Goal: Task Accomplishment & Management: Use online tool/utility

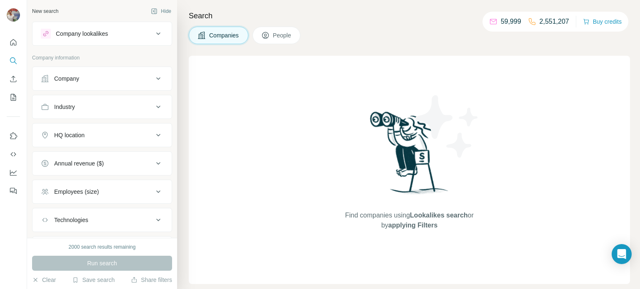
click at [107, 80] on div "Company" at bounding box center [97, 79] width 112 height 8
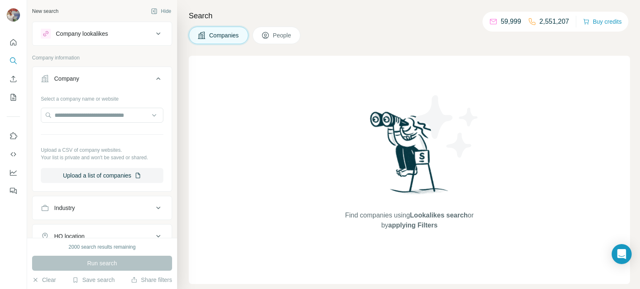
click at [124, 78] on div "Company" at bounding box center [97, 79] width 112 height 8
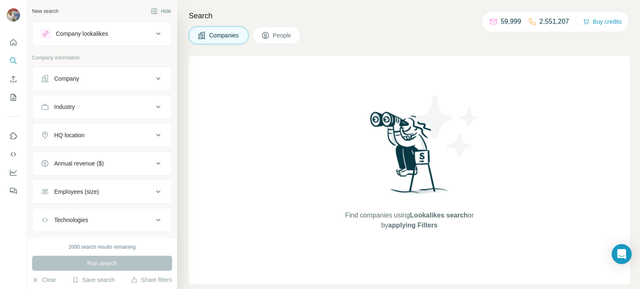
click at [116, 112] on button "Industry" at bounding box center [101, 107] width 139 height 20
click at [97, 132] on input at bounding box center [97, 127] width 103 height 9
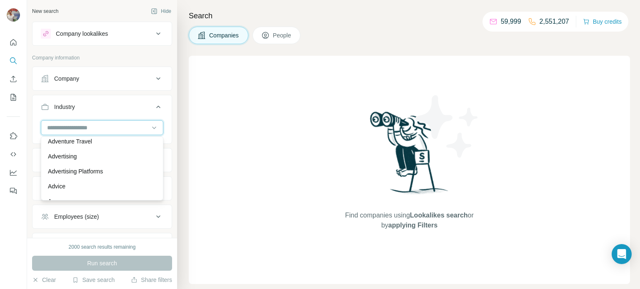
scroll to position [93, 0]
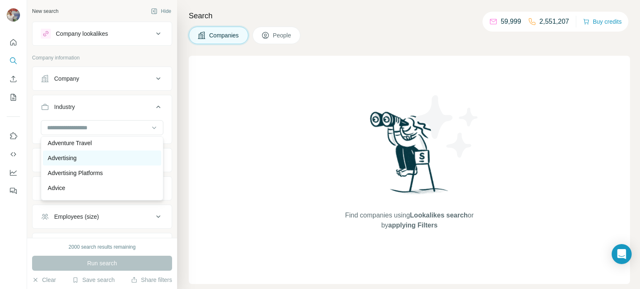
click at [96, 161] on div "Advertising" at bounding box center [102, 158] width 108 height 8
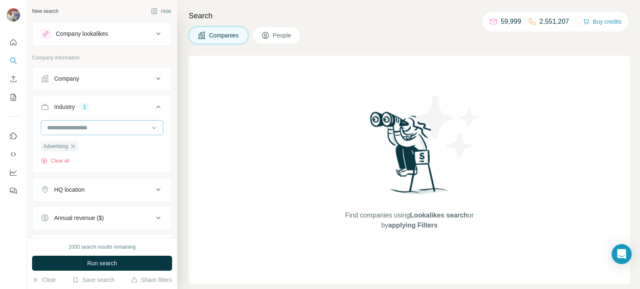
click at [112, 129] on input at bounding box center [97, 127] width 103 height 9
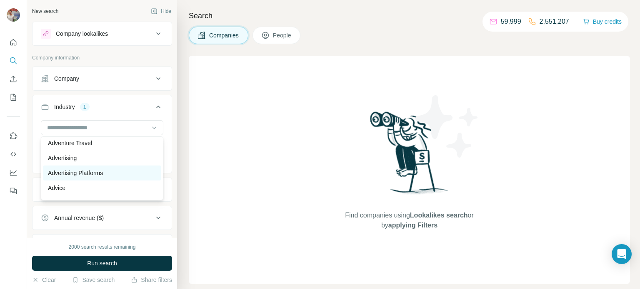
click at [122, 172] on div "Advertising Platforms" at bounding box center [102, 173] width 108 height 8
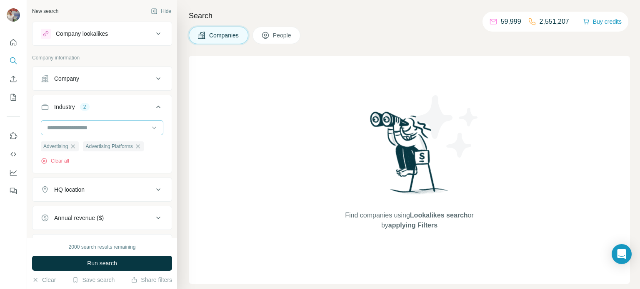
click at [112, 127] on input at bounding box center [97, 127] width 103 height 9
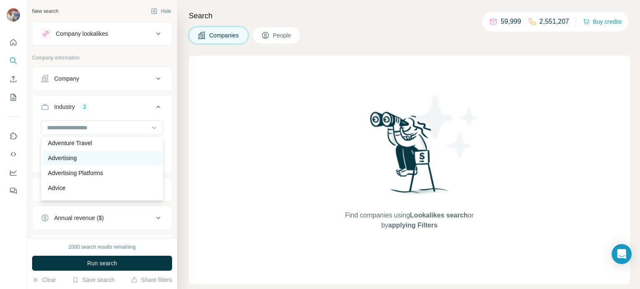
click at [83, 157] on div "Advertising" at bounding box center [102, 158] width 108 height 8
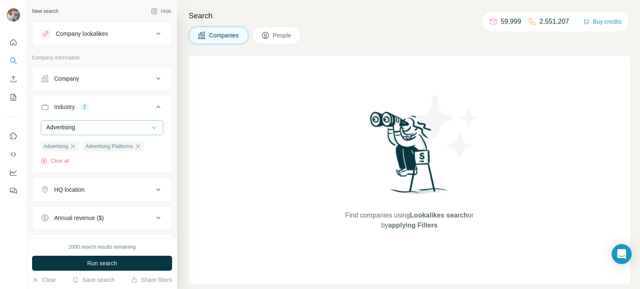
click at [99, 129] on div "Advertising" at bounding box center [97, 127] width 103 height 8
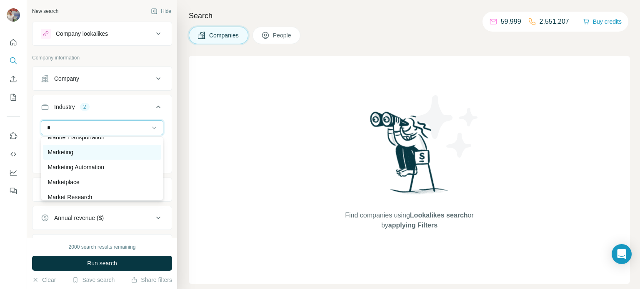
type input "*"
click at [97, 157] on div "Marketing" at bounding box center [102, 152] width 118 height 15
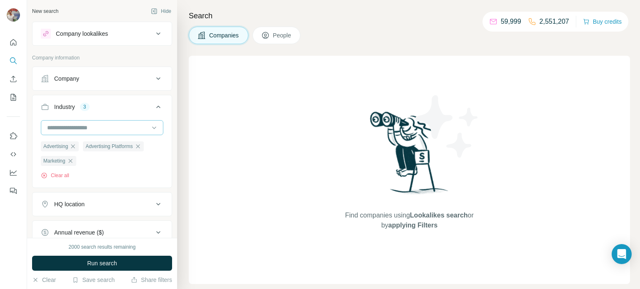
click at [94, 126] on input at bounding box center [97, 127] width 103 height 9
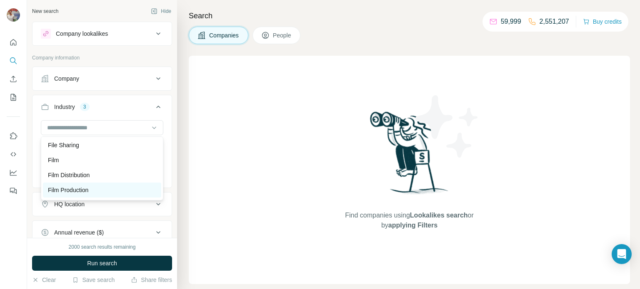
click at [100, 186] on div "Film Production" at bounding box center [102, 190] width 108 height 8
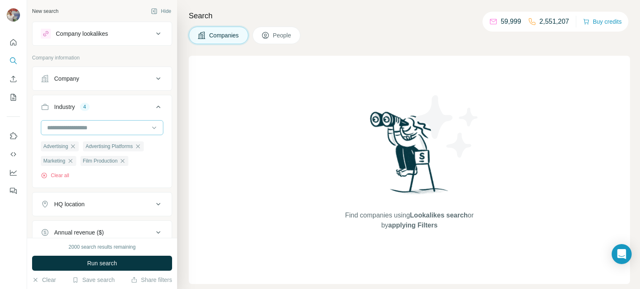
click at [99, 126] on input at bounding box center [97, 127] width 103 height 9
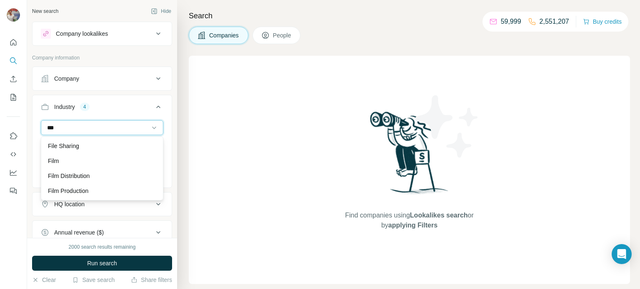
scroll to position [15, 0]
type input "***"
click at [92, 162] on div "Film" at bounding box center [102, 161] width 108 height 8
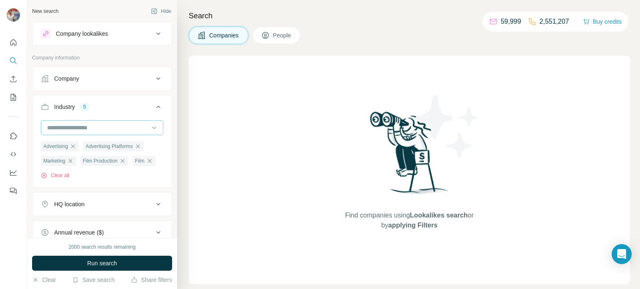
click at [75, 127] on input at bounding box center [97, 127] width 103 height 9
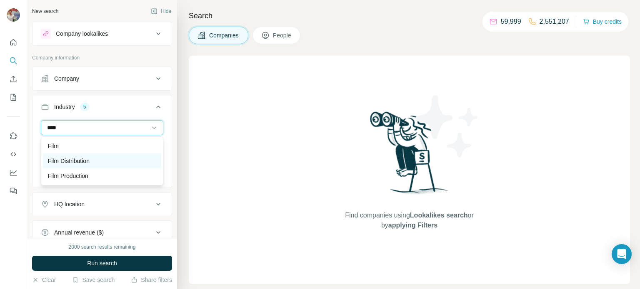
type input "****"
click at [86, 161] on p "Film Distribution" at bounding box center [69, 161] width 42 height 8
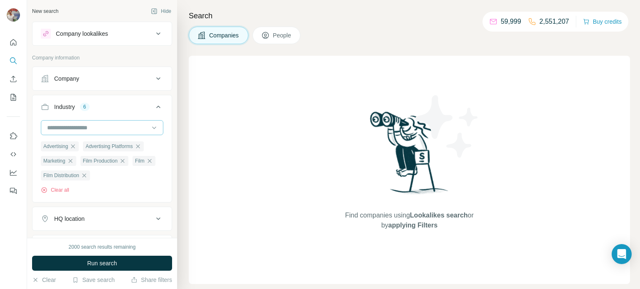
click at [82, 130] on input at bounding box center [97, 127] width 103 height 9
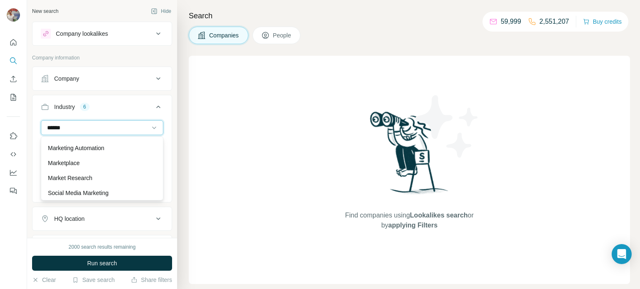
scroll to position [135, 0]
type input "******"
click at [95, 179] on div "Market Research" at bounding box center [102, 176] width 108 height 8
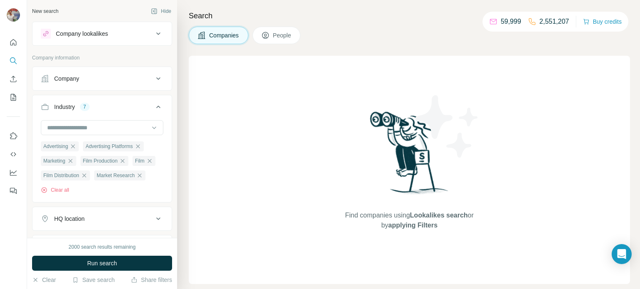
scroll to position [129, 0]
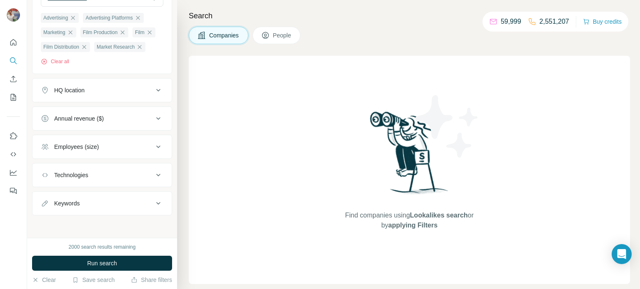
click at [101, 115] on div "Annual revenue ($)" at bounding box center [79, 119] width 50 height 8
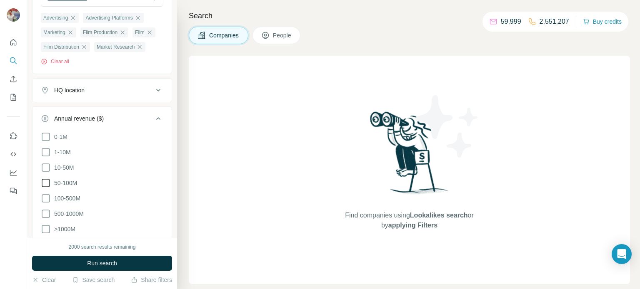
click at [70, 183] on span "50-100M" at bounding box center [64, 183] width 26 height 8
click at [57, 214] on span "500-1000M" at bounding box center [67, 214] width 33 height 8
click at [53, 226] on span ">1000M" at bounding box center [63, 229] width 25 height 8
click at [44, 229] on icon at bounding box center [45, 229] width 3 height 2
click at [159, 114] on icon at bounding box center [158, 119] width 10 height 10
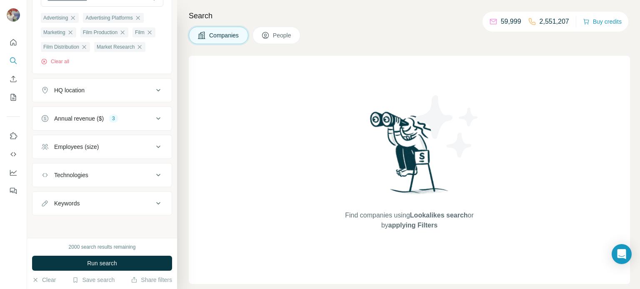
click at [130, 85] on button "HQ location" at bounding box center [101, 90] width 139 height 20
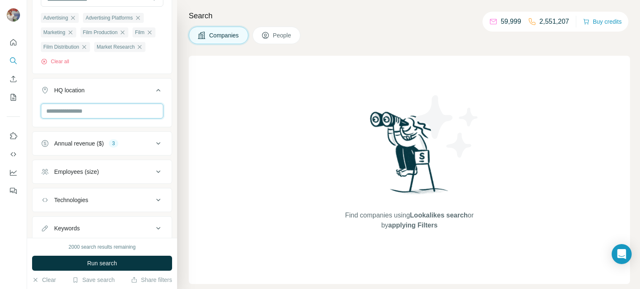
click at [107, 110] on input "text" at bounding box center [102, 111] width 122 height 15
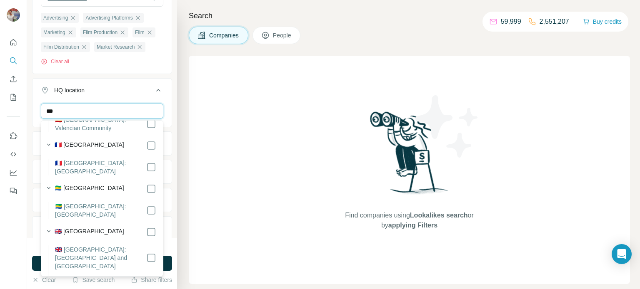
scroll to position [413, 0]
click at [97, 227] on label "🇬🇧 [GEOGRAPHIC_DATA]" at bounding box center [90, 232] width 70 height 10
click at [89, 109] on input "***" at bounding box center [102, 111] width 122 height 15
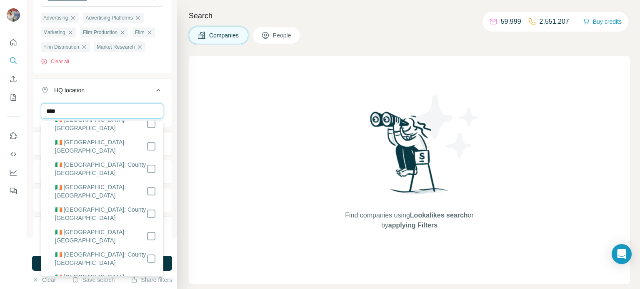
scroll to position [0, 0]
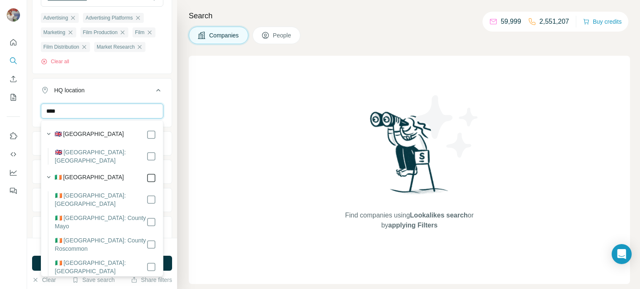
type input "****"
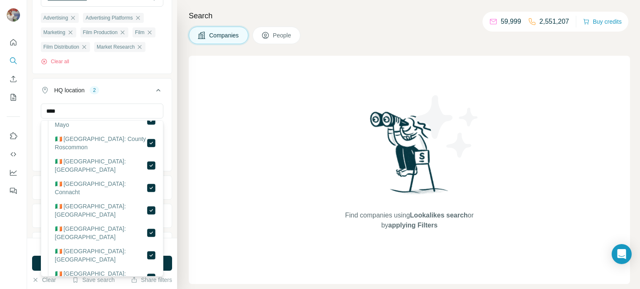
scroll to position [104, 0]
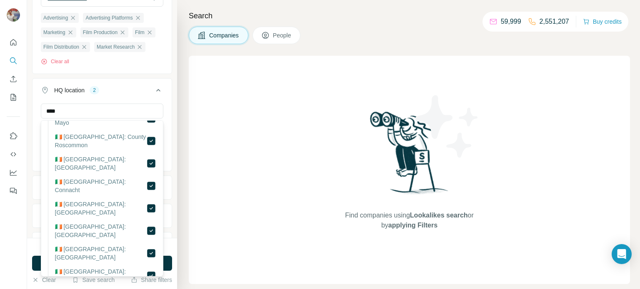
click at [165, 131] on div "**** [GEOGRAPHIC_DATA] [GEOGRAPHIC_DATA] Clear all" at bounding box center [101, 137] width 139 height 66
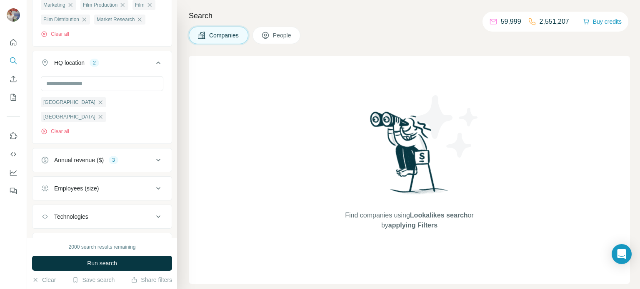
scroll to position [184, 0]
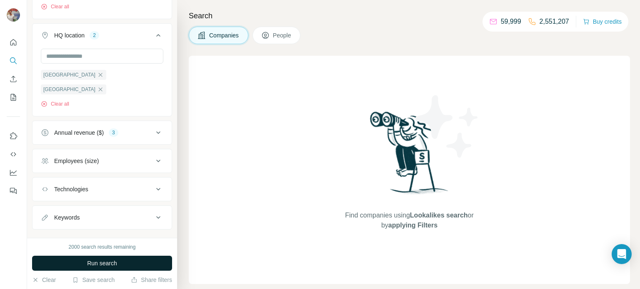
click at [103, 265] on span "Run search" at bounding box center [102, 263] width 30 height 8
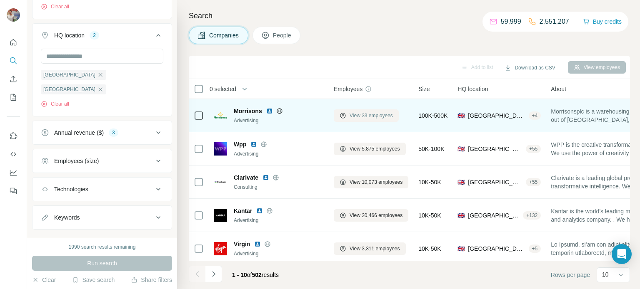
scroll to position [0, 0]
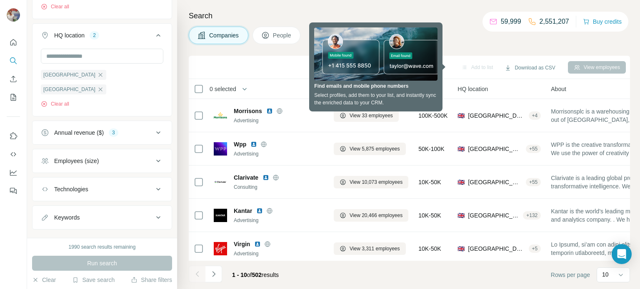
click at [467, 27] on div "Companies People" at bounding box center [409, 35] width 441 height 17
click at [460, 37] on div "Companies People" at bounding box center [409, 35] width 441 height 17
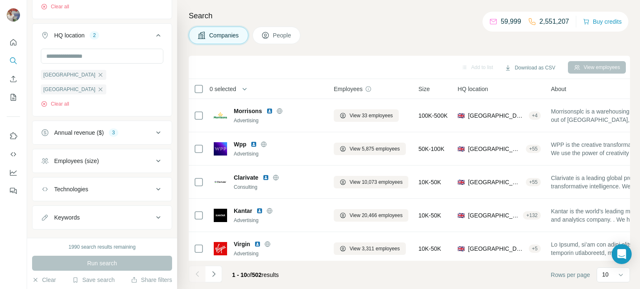
click at [145, 129] on div "Annual revenue ($) 3" at bounding box center [97, 133] width 112 height 8
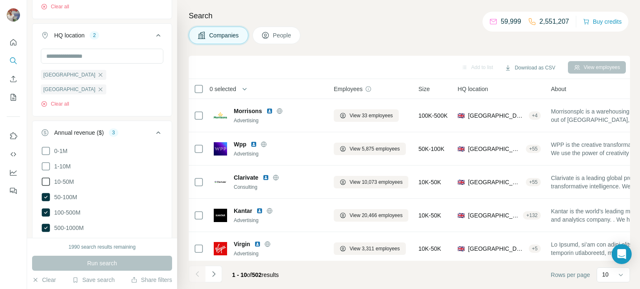
click at [45, 177] on icon at bounding box center [46, 182] width 10 height 10
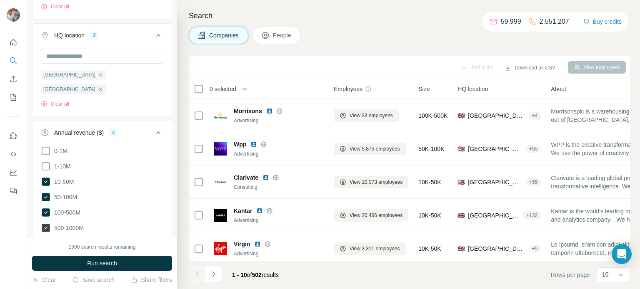
click at [49, 224] on icon at bounding box center [46, 228] width 8 height 8
click at [48, 162] on icon at bounding box center [46, 167] width 10 height 10
click at [108, 259] on span "Run search" at bounding box center [102, 263] width 30 height 8
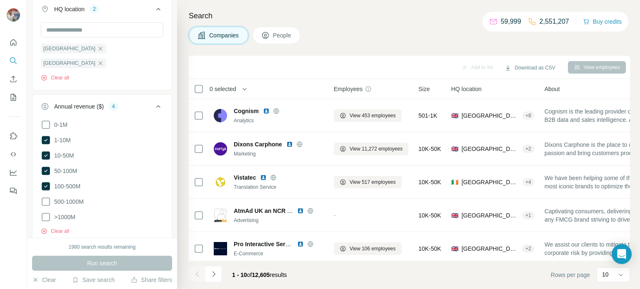
scroll to position [213, 0]
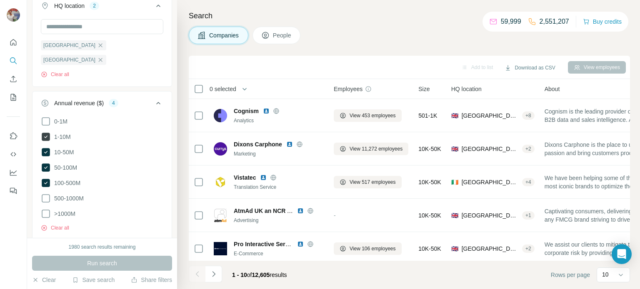
click at [47, 136] on icon at bounding box center [45, 137] width 3 height 2
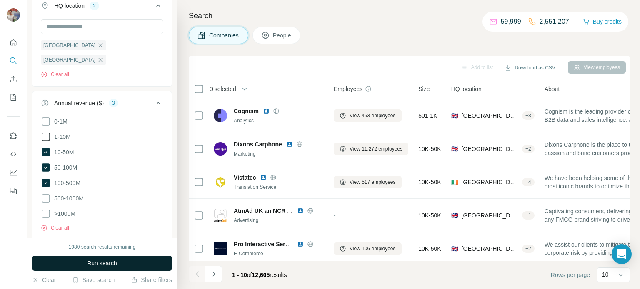
click at [87, 267] on span "Run search" at bounding box center [102, 263] width 30 height 8
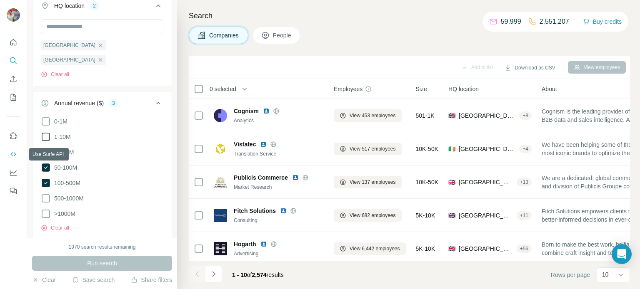
click at [12, 153] on icon "Use Surfe API" at bounding box center [12, 154] width 5 height 4
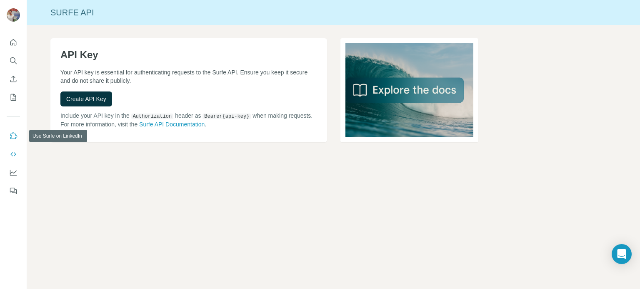
click at [14, 137] on icon "Use Surfe on LinkedIn" at bounding box center [13, 136] width 8 height 8
click at [12, 92] on button "My lists" at bounding box center [13, 97] width 13 height 15
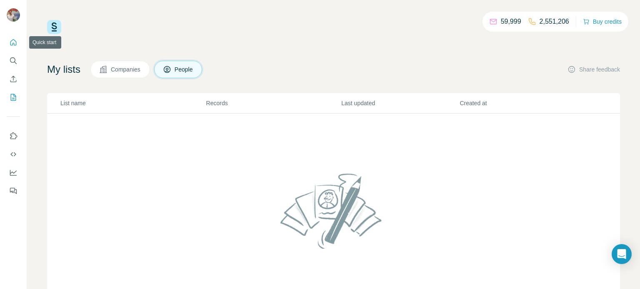
click at [17, 42] on button "Quick start" at bounding box center [13, 42] width 13 height 15
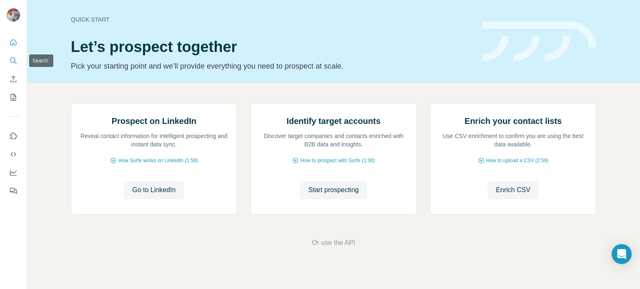
click at [13, 57] on icon "Search" at bounding box center [13, 61] width 8 height 8
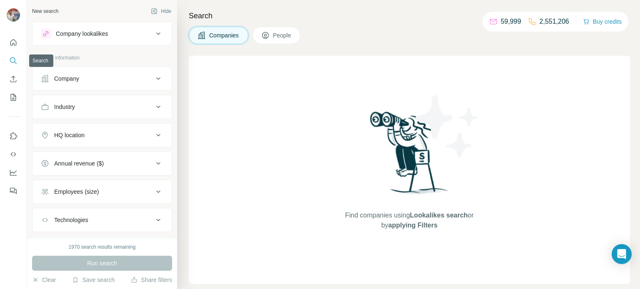
click at [12, 60] on icon "Search" at bounding box center [13, 61] width 8 height 8
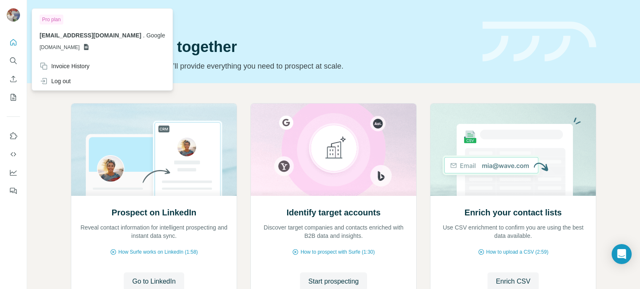
click at [80, 46] on span "[DOMAIN_NAME]" at bounding box center [60, 47] width 40 height 7
click at [60, 50] on span "[DOMAIN_NAME]" at bounding box center [60, 47] width 40 height 7
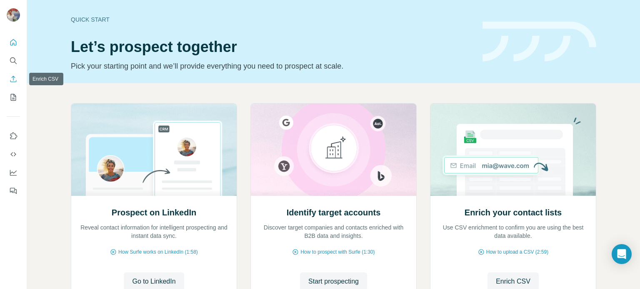
click at [13, 75] on icon "Enrich CSV" at bounding box center [13, 79] width 8 height 8
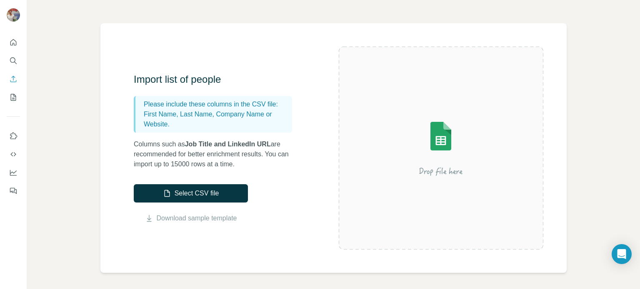
scroll to position [43, 0]
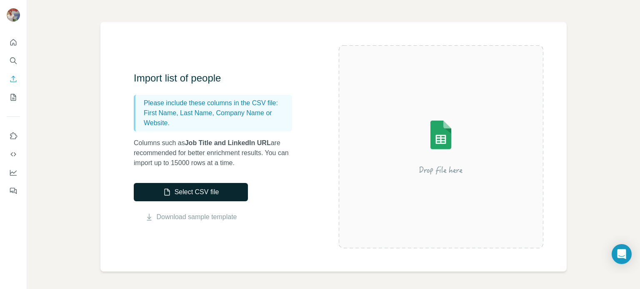
click at [155, 187] on button "Select CSV file" at bounding box center [191, 192] width 114 height 18
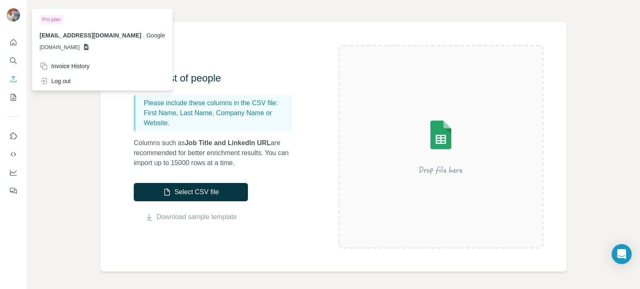
click at [12, 23] on div at bounding box center [13, 15] width 13 height 15
click at [12, 20] on img at bounding box center [13, 14] width 13 height 13
